Goal: Task Accomplishment & Management: Manage account settings

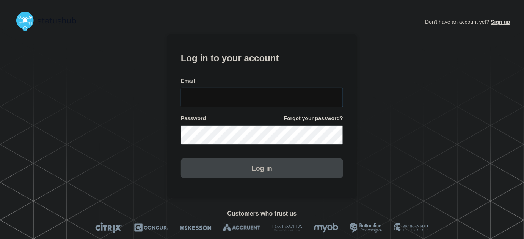
type input "tyler.wolkey@conexon.us"
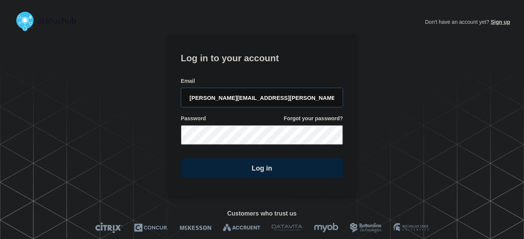
drag, startPoint x: 274, startPoint y: 98, endPoint x: 253, endPoint y: 70, distance: 34.1
click at [274, 97] on input "tyler.wolkey@conexon.us" at bounding box center [262, 98] width 162 height 20
click at [250, 64] on h1 "Log in to your account" at bounding box center [262, 57] width 162 height 14
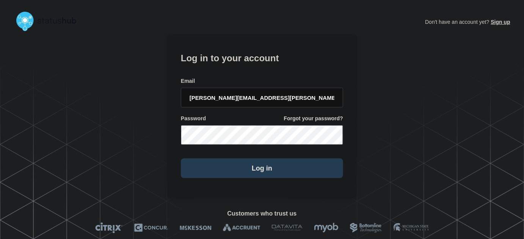
click at [254, 166] on button "Log in" at bounding box center [262, 169] width 162 height 20
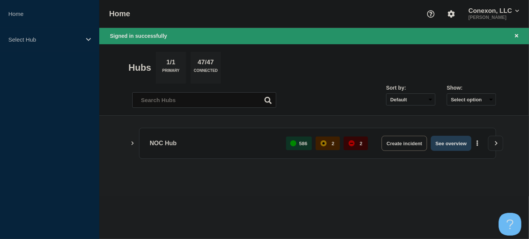
click at [449, 141] on button "See overview" at bounding box center [451, 143] width 40 height 15
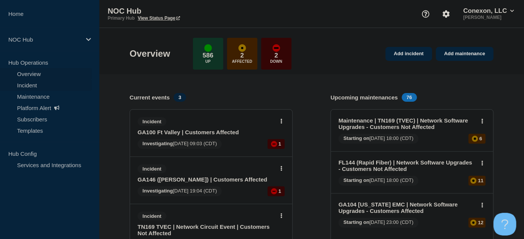
click at [28, 83] on link "Incident" at bounding box center [46, 85] width 92 height 11
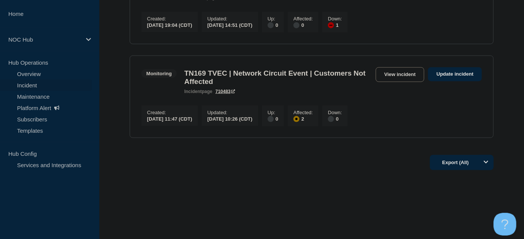
scroll to position [34, 0]
